Goal: Information Seeking & Learning: Check status

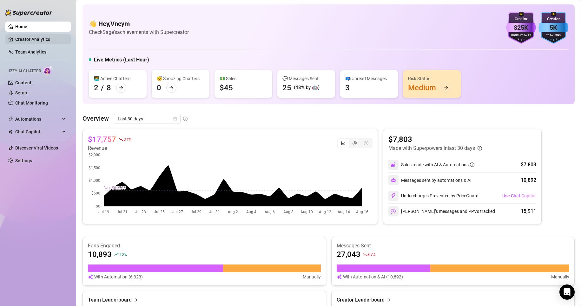
click at [46, 40] on link "Creator Analytics" at bounding box center [40, 39] width 51 height 10
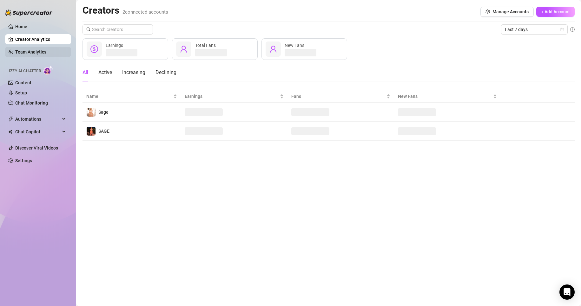
click at [44, 52] on link "Team Analytics" at bounding box center [30, 51] width 31 height 5
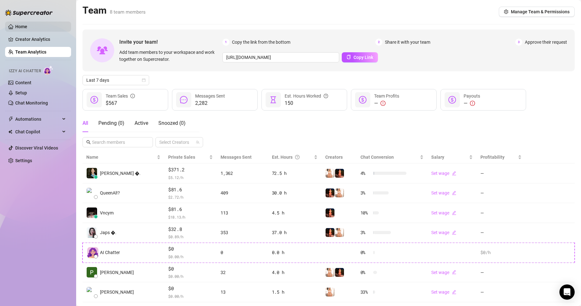
click at [27, 28] on link "Home" at bounding box center [21, 26] width 12 height 5
click at [27, 25] on link "Home" at bounding box center [21, 26] width 12 height 5
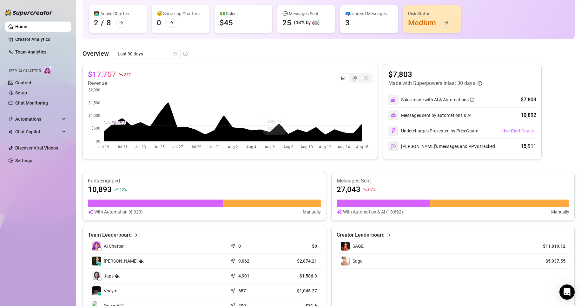
scroll to position [32, 0]
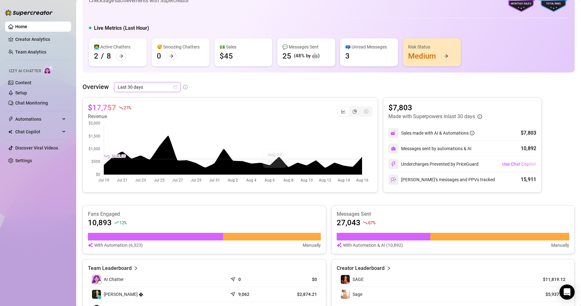
click at [152, 89] on span "Last 30 days" at bounding box center [147, 87] width 59 height 10
click at [143, 99] on div "Last 24 hours" at bounding box center [147, 99] width 56 height 7
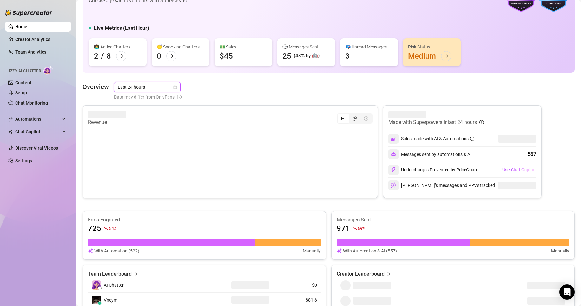
scroll to position [127, 0]
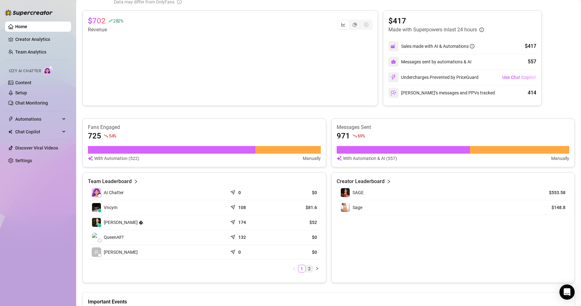
click at [306, 268] on link "2" at bounding box center [309, 269] width 7 height 7
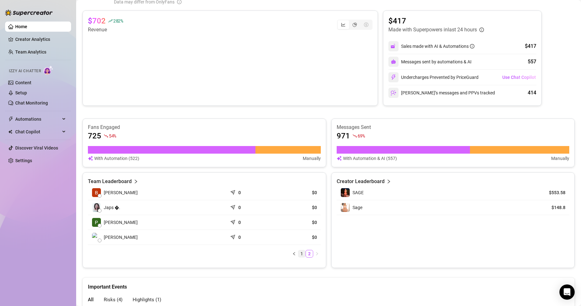
click at [298, 254] on link "1" at bounding box center [301, 254] width 7 height 7
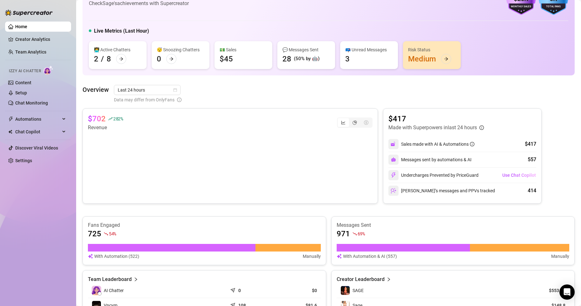
scroll to position [27, 0]
